Goal: Task Accomplishment & Management: Manage account settings

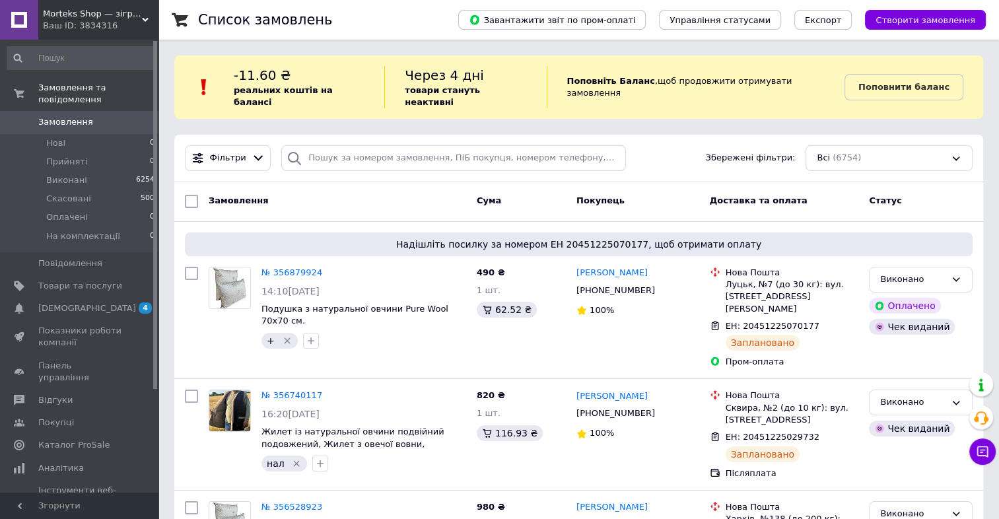
click at [71, 116] on span "Замовлення" at bounding box center [65, 122] width 55 height 12
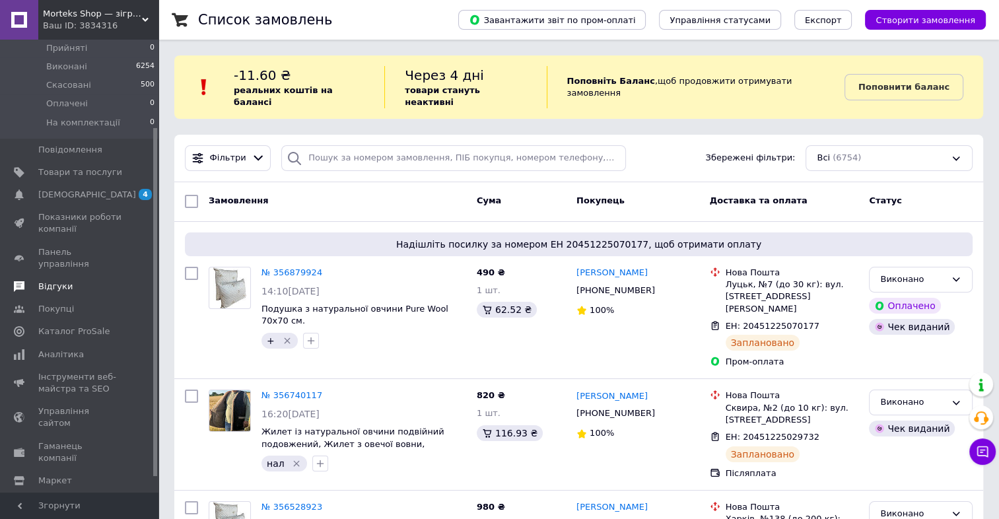
click at [61, 281] on span "Відгуки" at bounding box center [55, 287] width 34 height 12
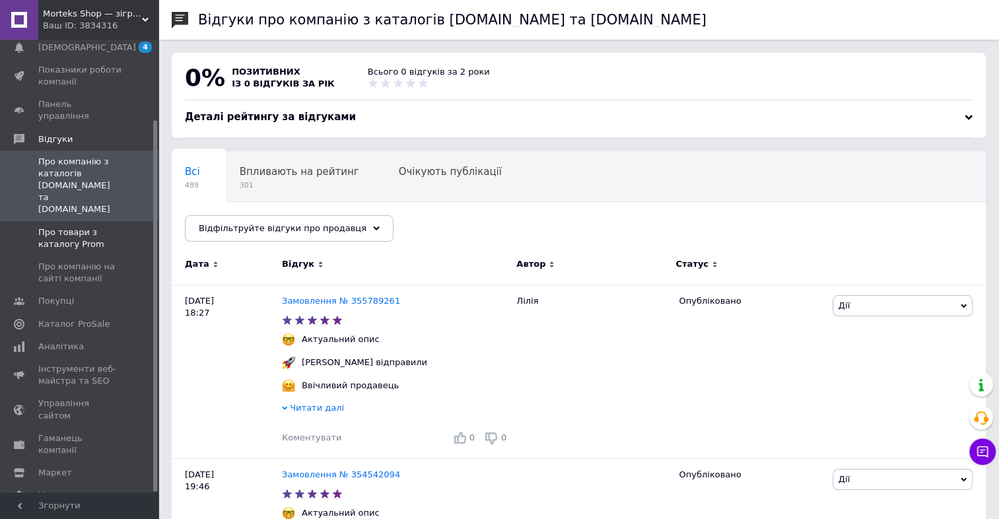
click at [90, 227] on span "Про товари з каталогу Prom" at bounding box center [80, 239] width 84 height 24
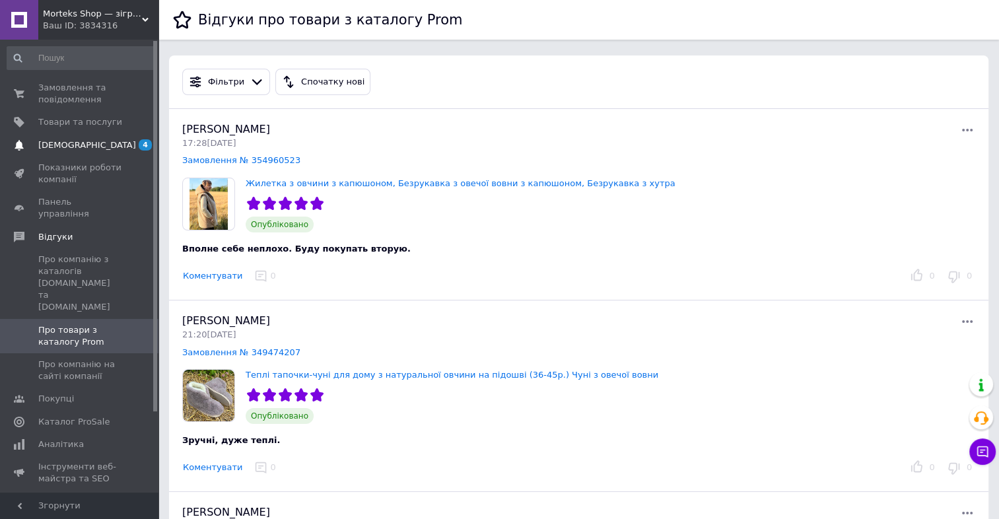
click at [79, 148] on span "[DEMOGRAPHIC_DATA]" at bounding box center [87, 145] width 98 height 12
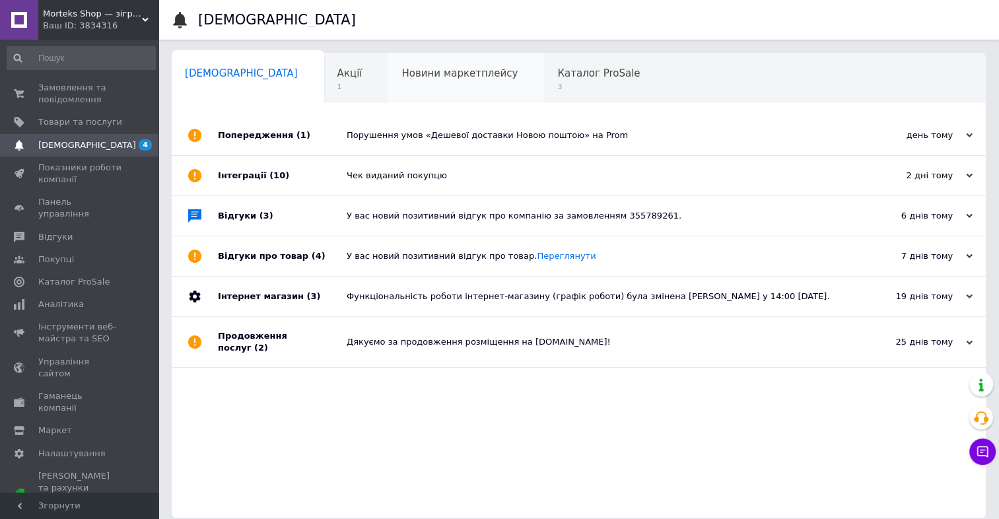
click at [388, 78] on div "Новини маркетплейсу 0" at bounding box center [466, 79] width 156 height 50
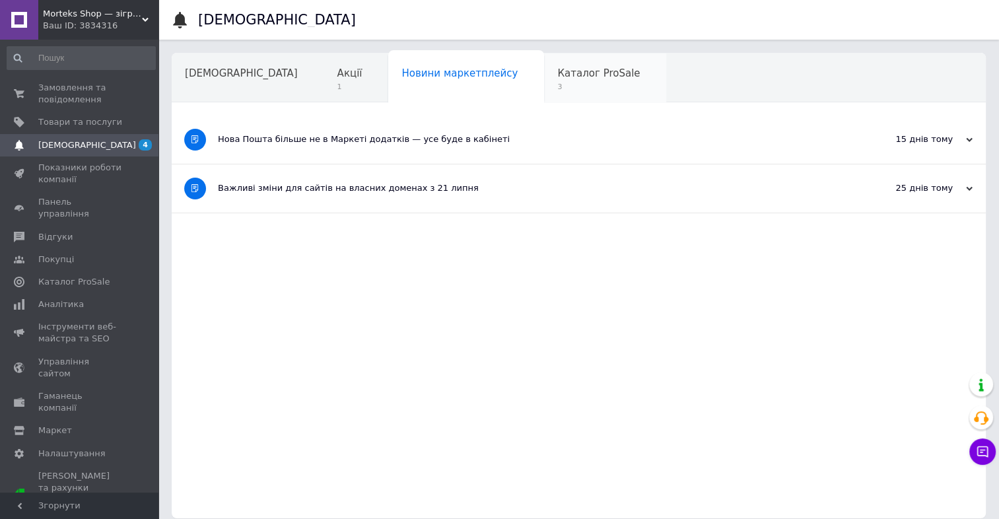
click at [544, 71] on div "Каталог ProSale 3" at bounding box center [605, 79] width 122 height 50
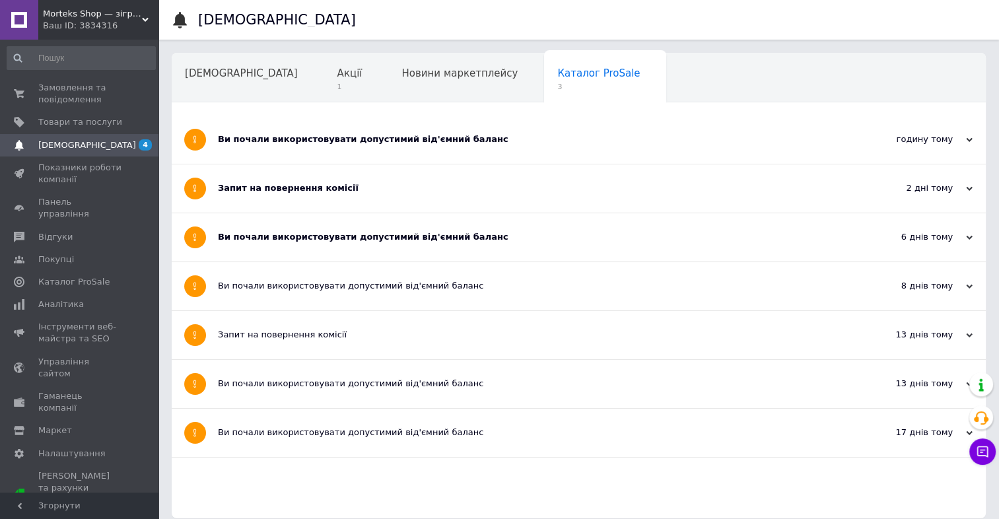
click at [382, 191] on div "Запит на повернення комісії" at bounding box center [529, 188] width 623 height 12
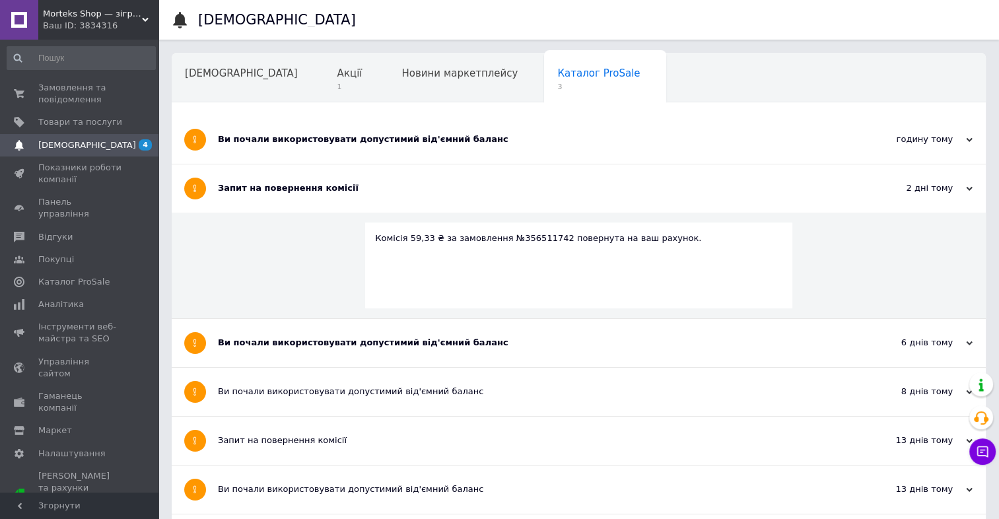
click at [374, 335] on div "Ви почали використовувати допустимий від'ємний баланс" at bounding box center [529, 343] width 623 height 48
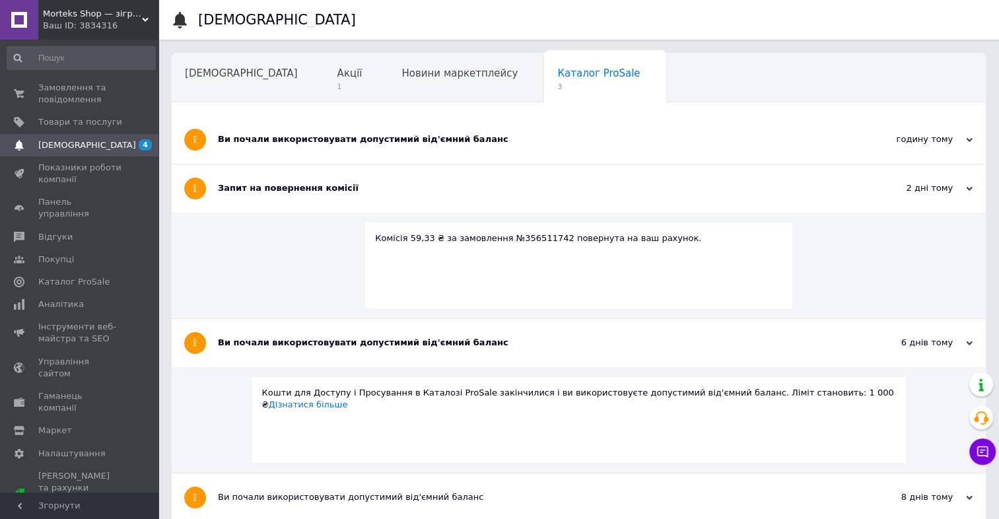
click at [391, 191] on div "Запит на повернення комісії" at bounding box center [529, 188] width 623 height 12
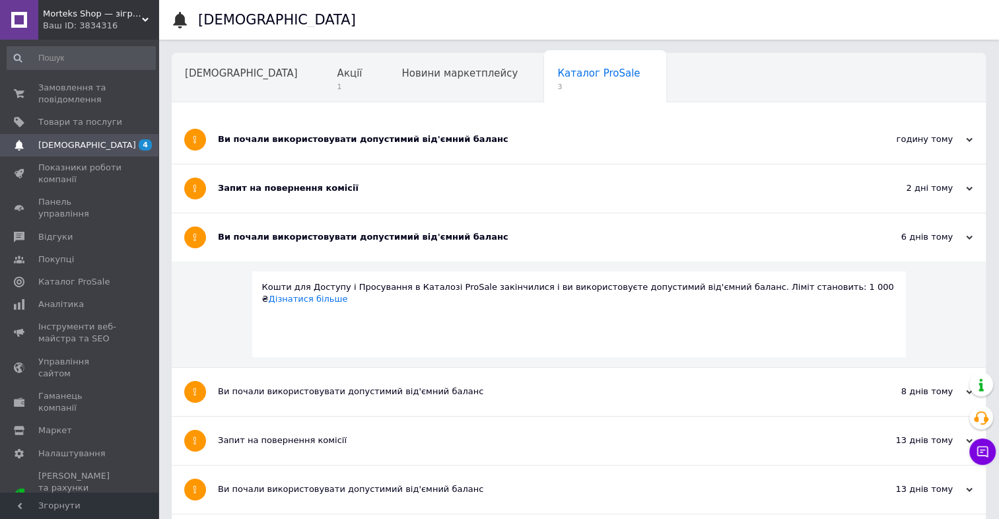
click at [539, 129] on div "Ви почали використовувати допустимий від'ємний баланс" at bounding box center [529, 140] width 623 height 48
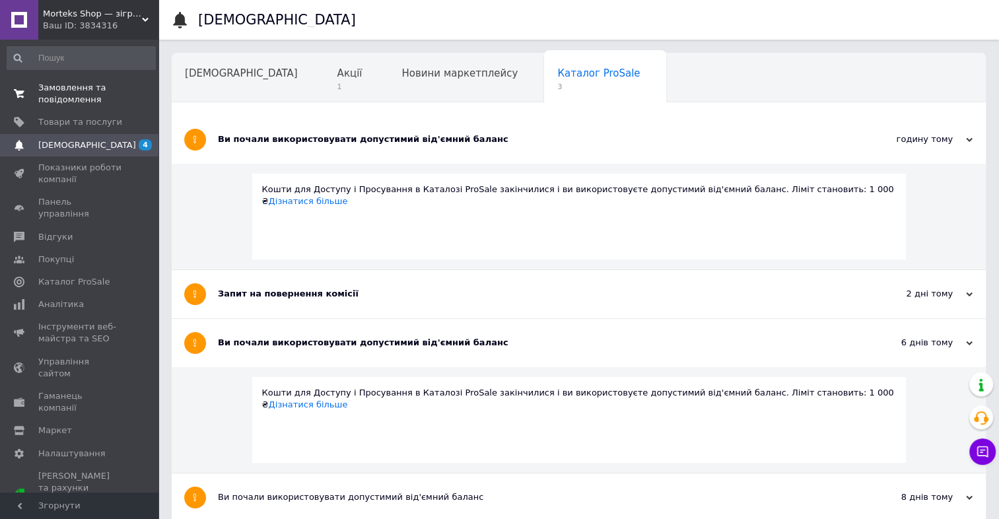
click at [48, 94] on span "Замовлення та повідомлення" at bounding box center [80, 94] width 84 height 24
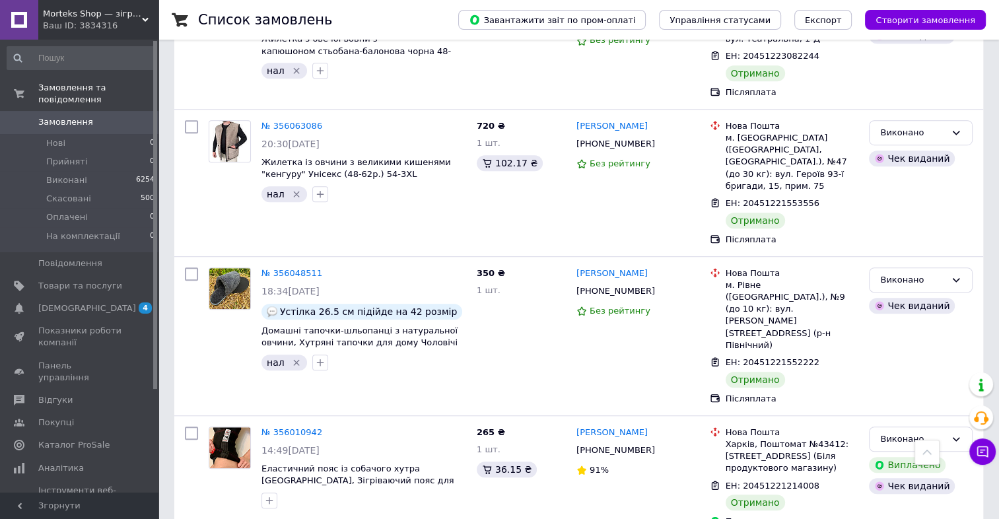
scroll to position [888, 0]
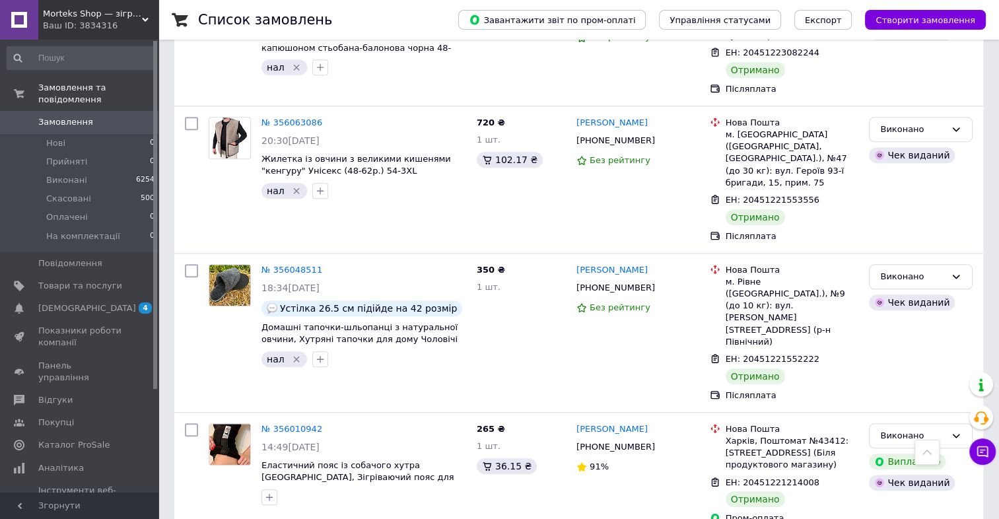
click at [74, 116] on span "Замовлення" at bounding box center [65, 122] width 55 height 12
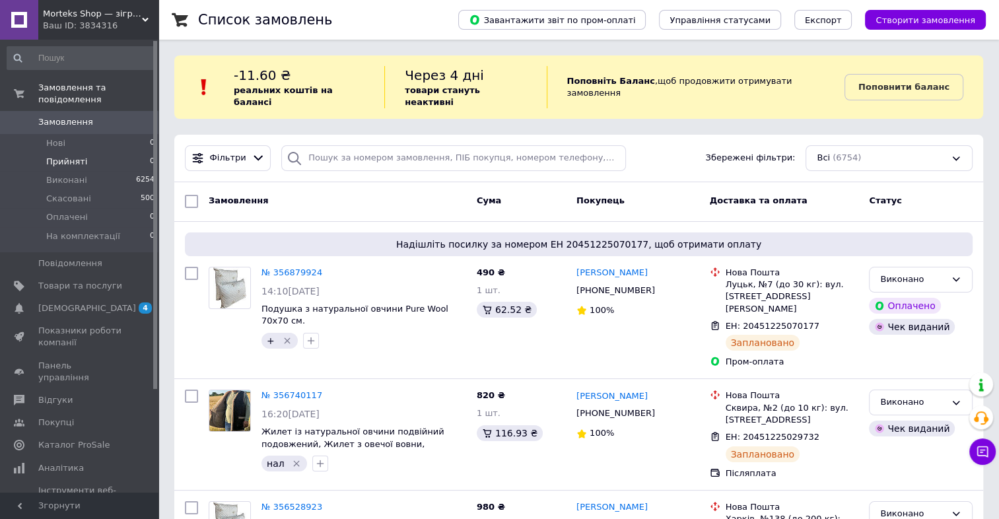
click at [93, 157] on li "Прийняті 0" at bounding box center [81, 162] width 162 height 18
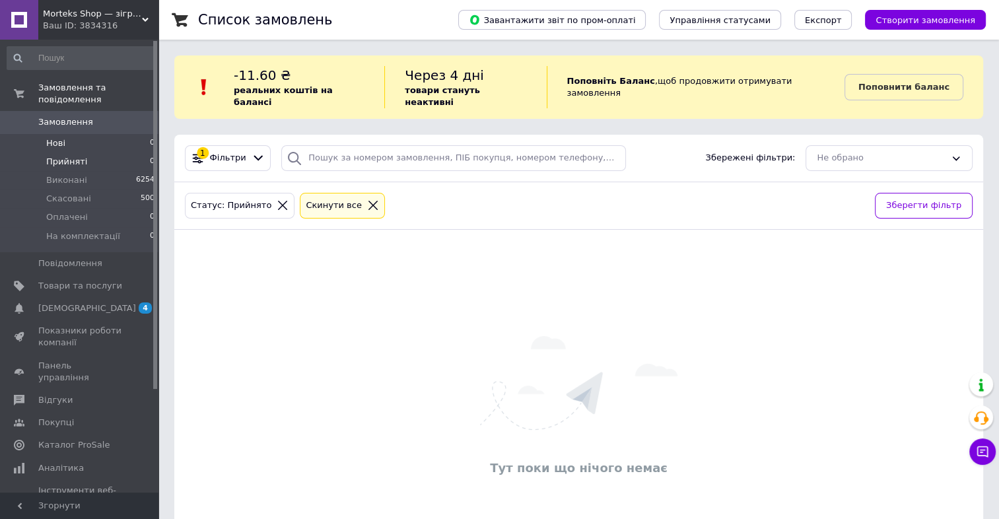
click at [108, 134] on li "Нові 0" at bounding box center [81, 143] width 162 height 18
click at [92, 209] on li "Оплачені 0" at bounding box center [81, 217] width 162 height 18
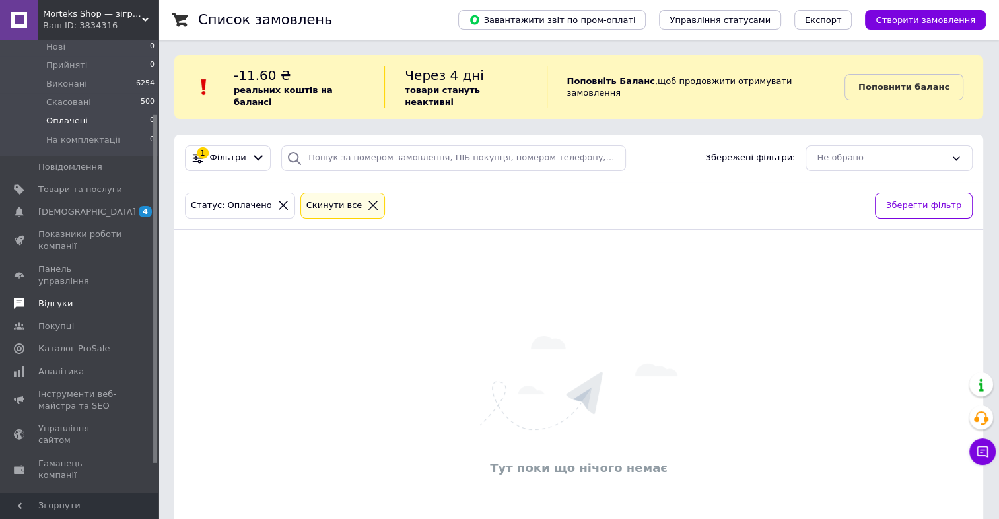
click at [70, 298] on span "Відгуки" at bounding box center [80, 304] width 84 height 12
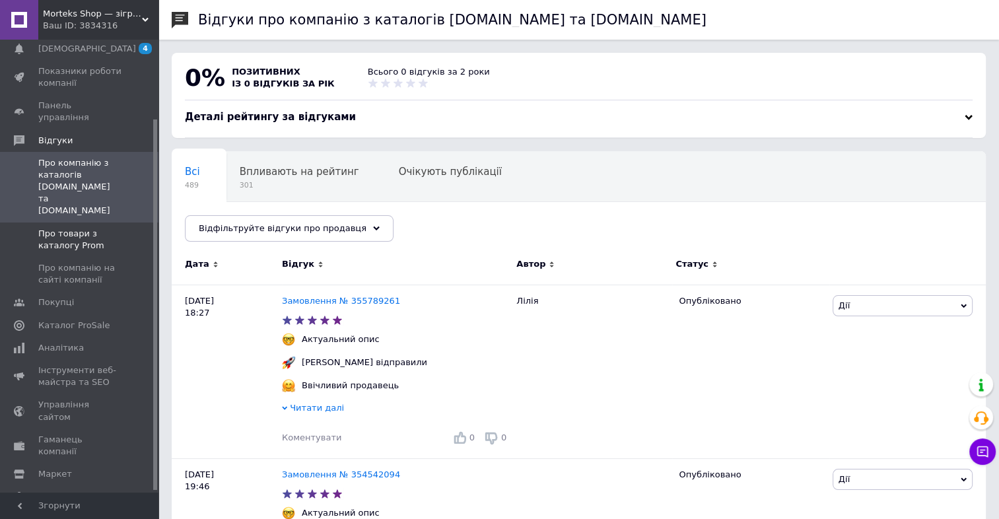
click at [63, 228] on span "Про товари з каталогу Prom" at bounding box center [80, 240] width 84 height 24
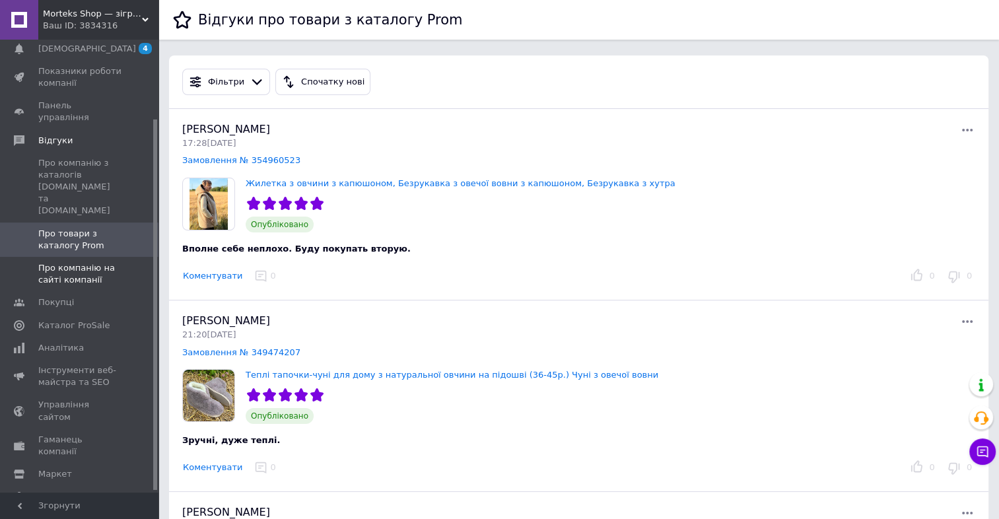
click at [83, 262] on span "Про компанію на сайті компанії" at bounding box center [80, 274] width 84 height 24
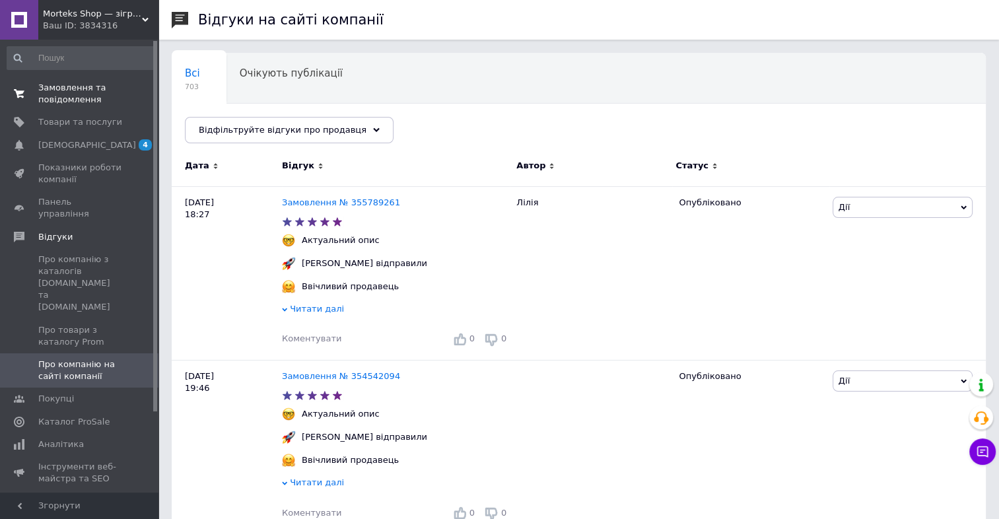
click at [58, 96] on span "Замовлення та повідомлення" at bounding box center [80, 94] width 84 height 24
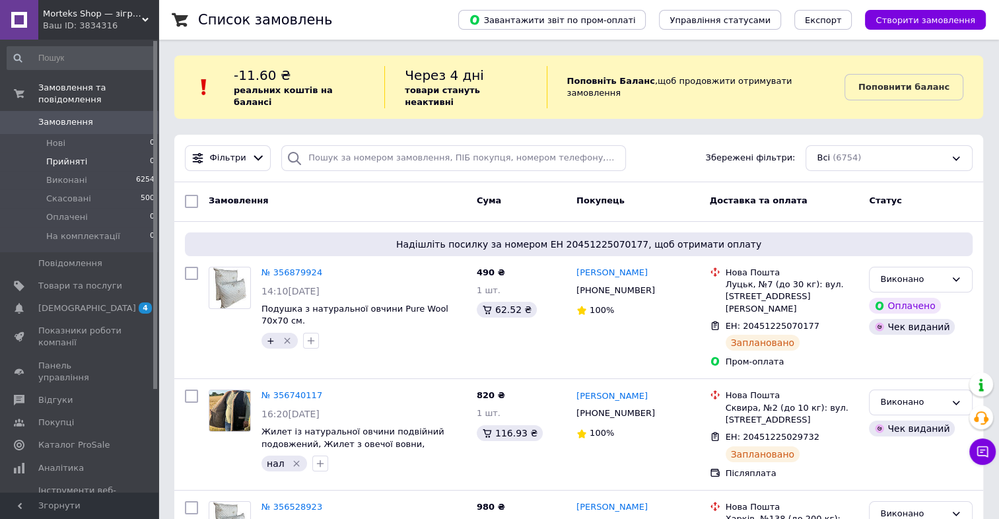
click at [135, 153] on li "Прийняті 0" at bounding box center [81, 162] width 162 height 18
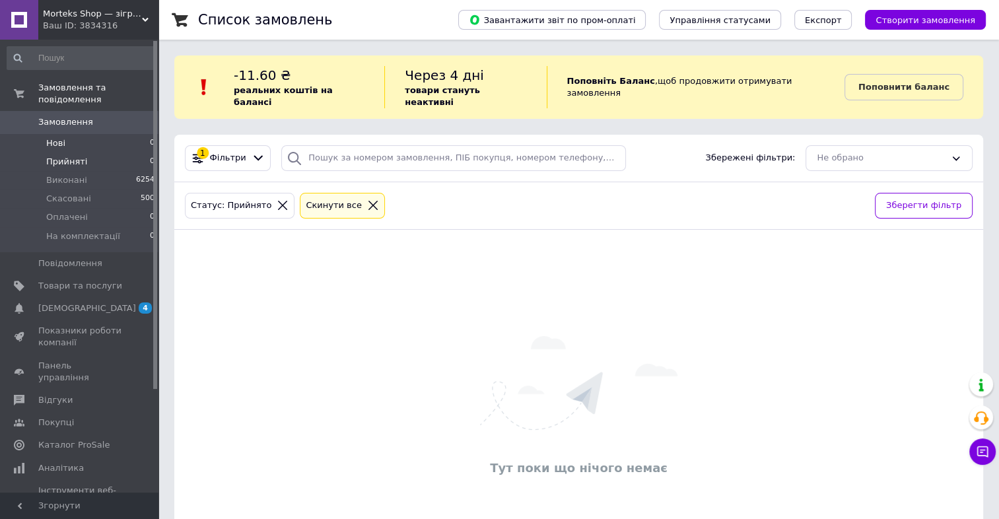
click at [124, 134] on li "Нові 0" at bounding box center [81, 143] width 162 height 18
click at [58, 394] on span "Відгуки" at bounding box center [55, 400] width 34 height 12
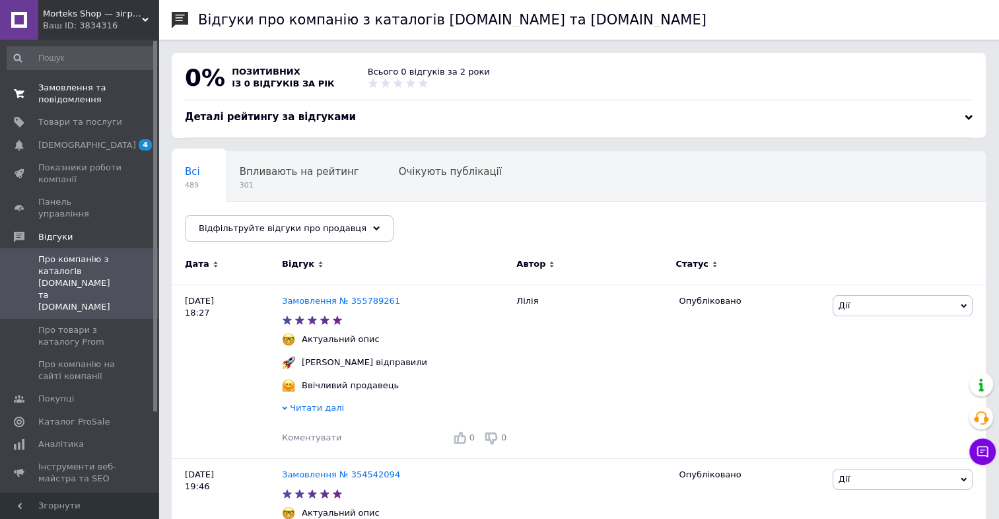
click at [104, 95] on span "Замовлення та повідомлення" at bounding box center [80, 94] width 84 height 24
